Goal: Task Accomplishment & Management: Manage account settings

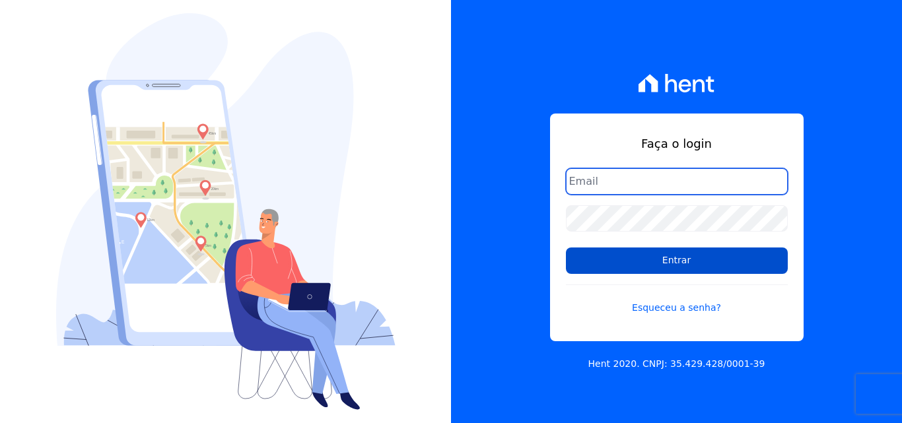
type input "manoela.domingues@lbfengenharia.com.br"
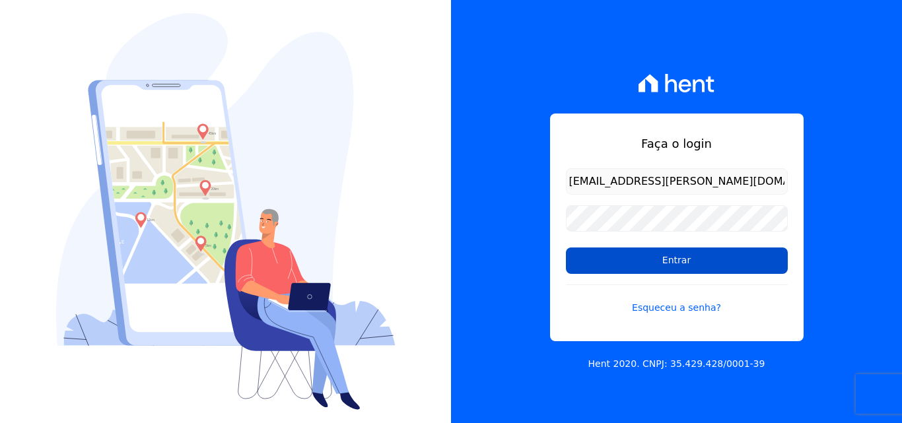
click at [682, 265] on input "Entrar" at bounding box center [677, 261] width 222 height 26
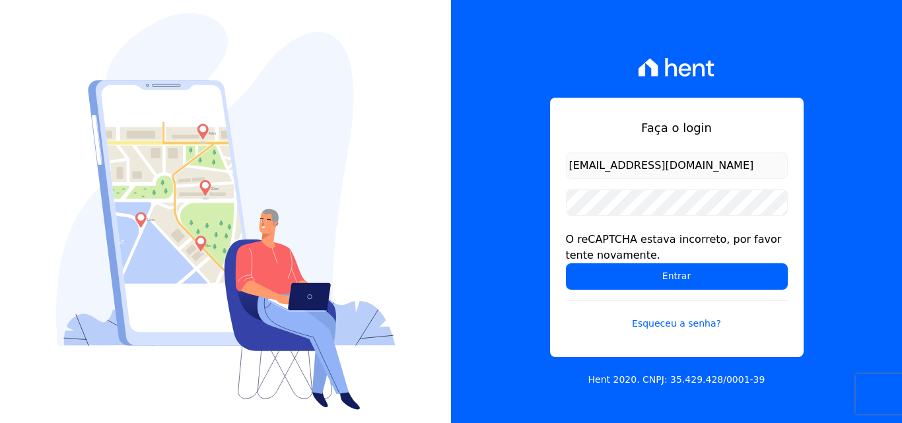
click at [486, 287] on div "Faça o login manoela.domingues@lbfengenharia.com.br O reCAPTCHA estava incorret…" at bounding box center [676, 211] width 451 height 423
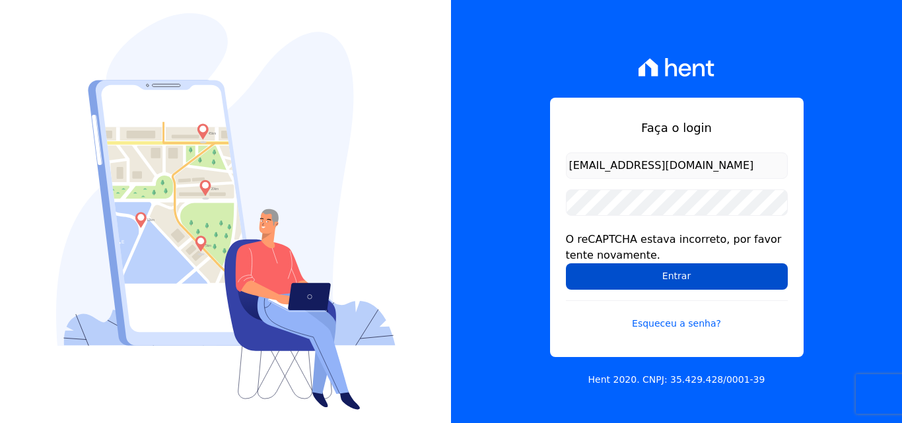
click at [645, 279] on input "Entrar" at bounding box center [677, 277] width 222 height 26
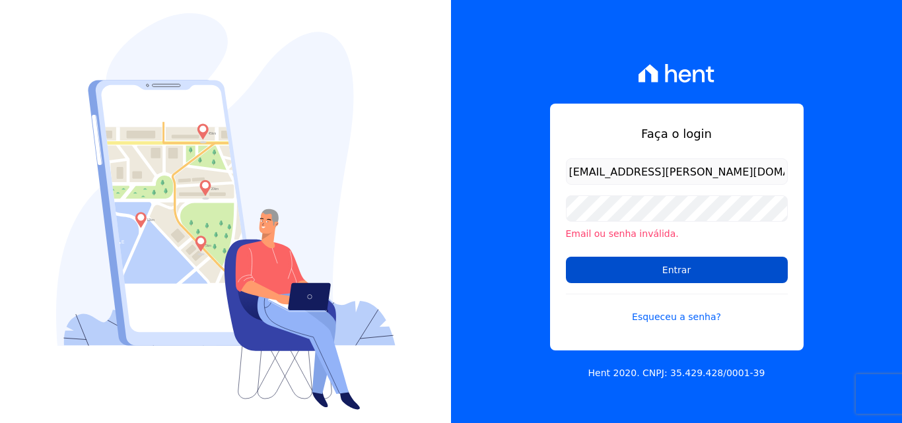
click at [620, 268] on input "Entrar" at bounding box center [677, 270] width 222 height 26
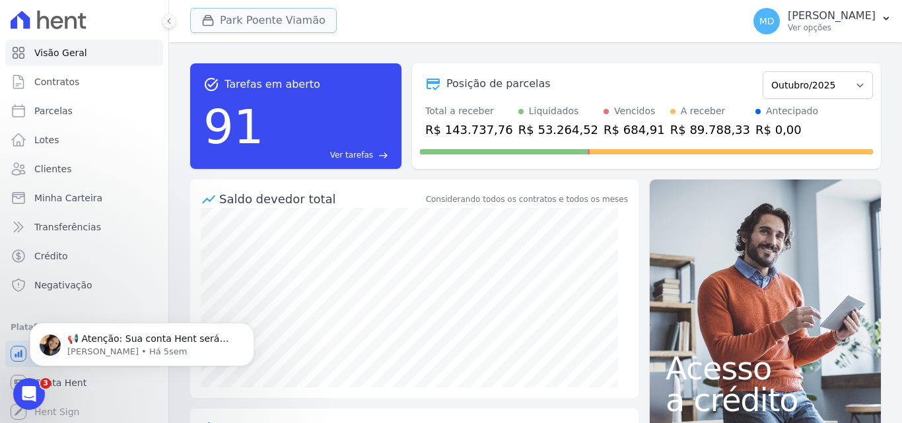
click at [283, 20] on button "Park Poente Viamão" at bounding box center [263, 20] width 147 height 25
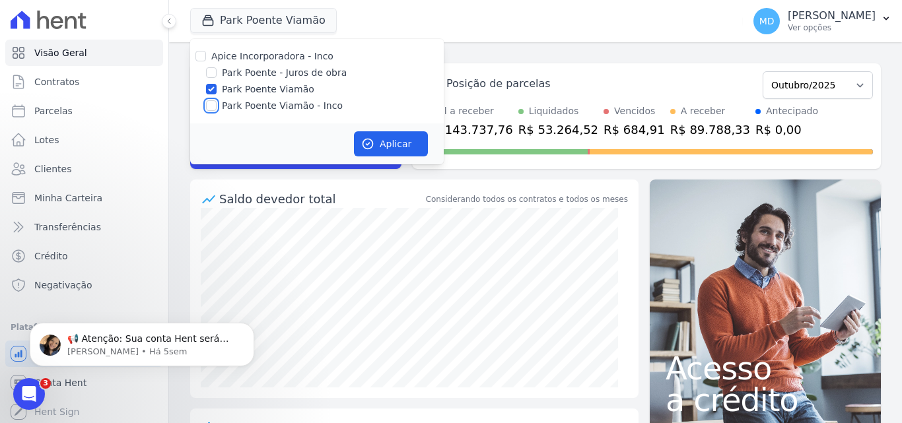
click at [213, 104] on input "Park Poente Viamão - Inco" at bounding box center [211, 105] width 11 height 11
checkbox input "true"
click at [377, 143] on button "Aplicar" at bounding box center [391, 143] width 74 height 25
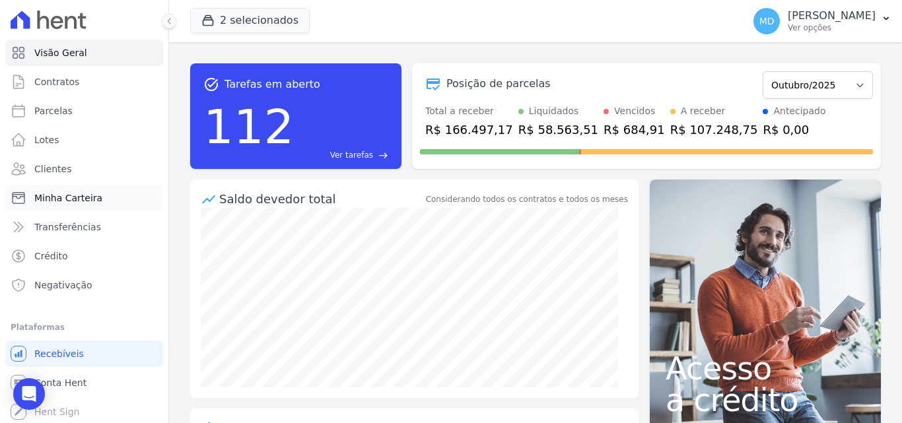
click at [94, 205] on link "Minha Carteira" at bounding box center [84, 198] width 158 height 26
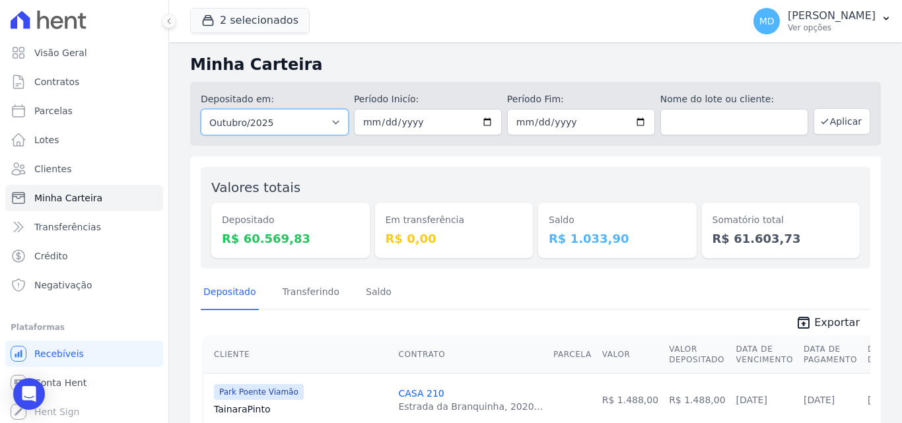
click at [330, 124] on select "Todos os meses Novembro/2022 Dezembro/2022 Janeiro/2023 Fevereiro/2023 Março/20…" at bounding box center [275, 122] width 148 height 26
select select "all"
click at [201, 109] on select "Todos os meses Novembro/2022 Dezembro/2022 Janeiro/2023 Fevereiro/2023 Março/20…" at bounding box center [275, 122] width 148 height 26
click at [479, 122] on input "date" at bounding box center [428, 122] width 148 height 26
type input "[DATE]"
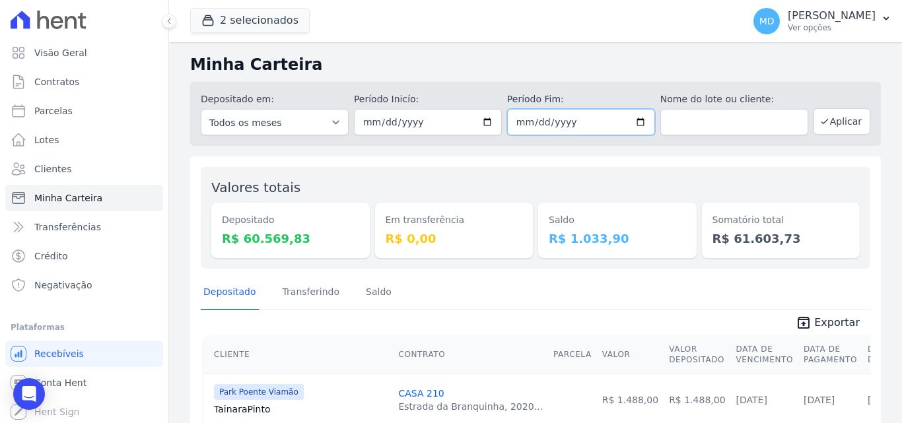
click at [638, 120] on input "date" at bounding box center [581, 122] width 148 height 26
type input "[DATE]"
click at [846, 124] on button "Aplicar" at bounding box center [842, 121] width 57 height 26
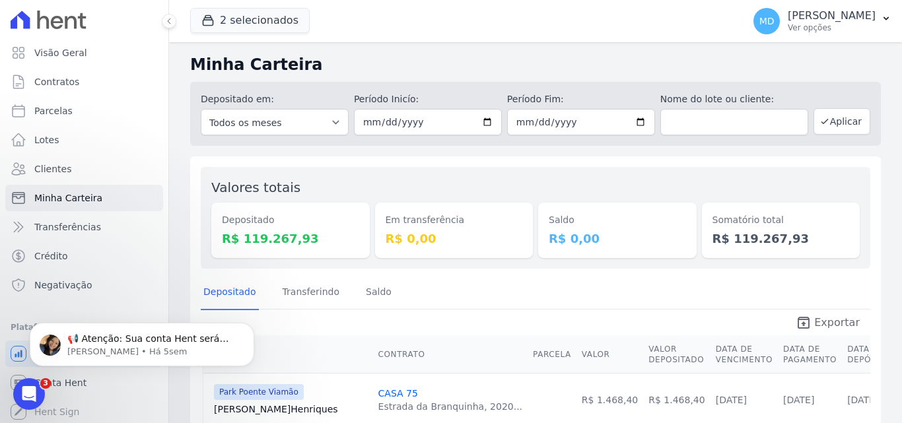
click at [830, 323] on span "Exportar" at bounding box center [838, 323] width 46 height 16
click at [862, 16] on p "[PERSON_NAME]" at bounding box center [832, 15] width 88 height 13
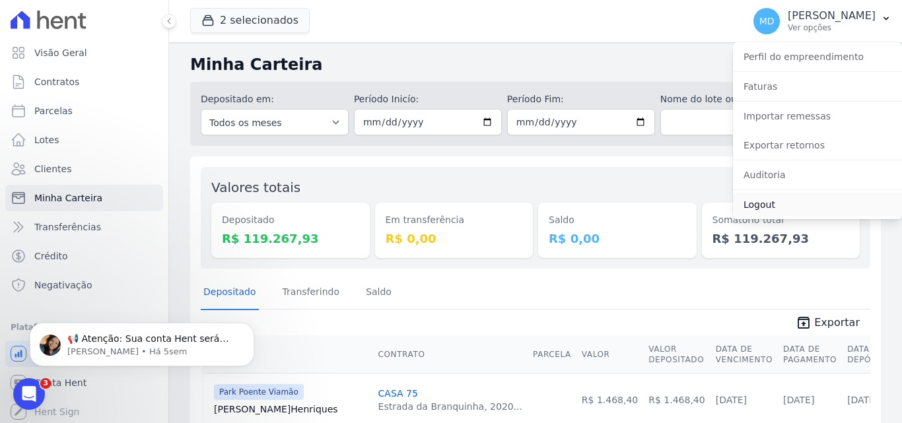
click at [811, 203] on link "Logout" at bounding box center [817, 205] width 169 height 24
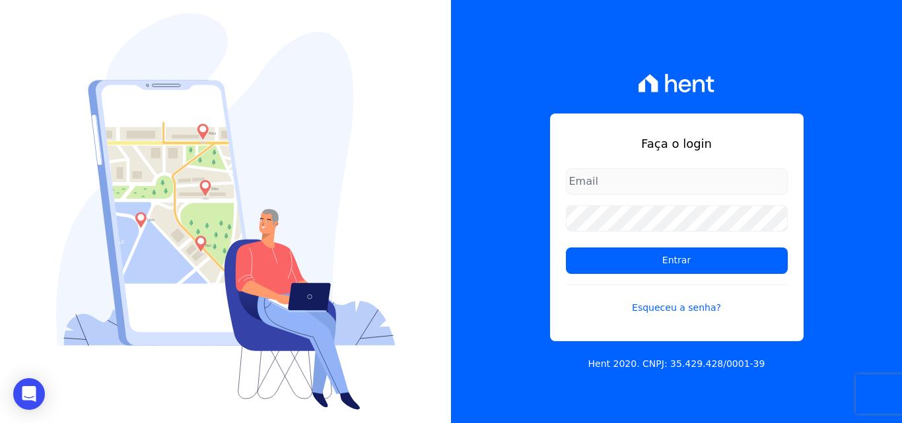
type input "[EMAIL_ADDRESS][PERSON_NAME][DOMAIN_NAME]"
